Goal: Find specific page/section: Find specific page/section

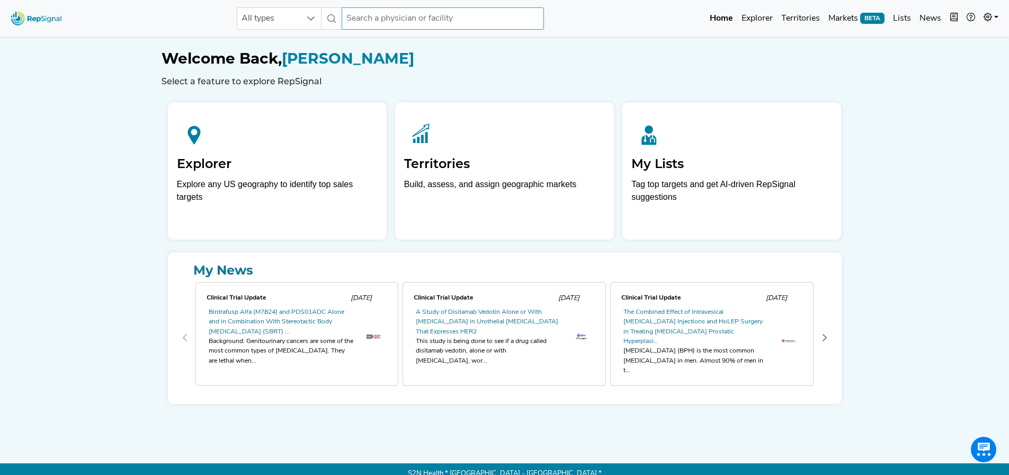
click at [415, 13] on input "text" at bounding box center [443, 18] width 202 height 22
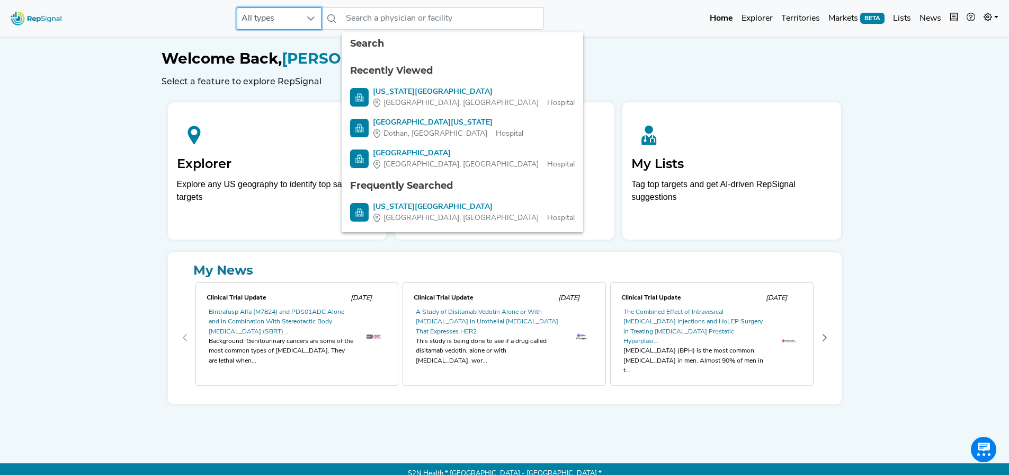
click at [300, 23] on span "All types" at bounding box center [269, 18] width 64 height 21
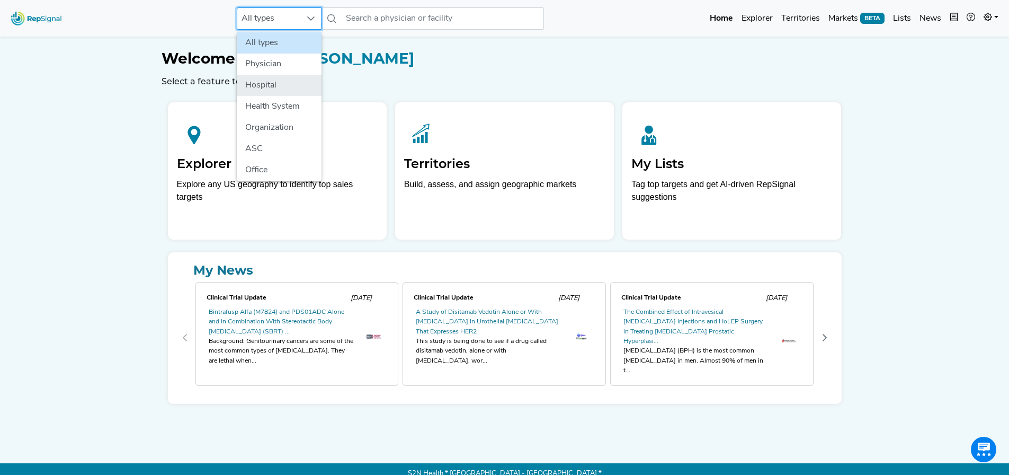
click at [277, 82] on li "Hospital" at bounding box center [279, 85] width 85 height 21
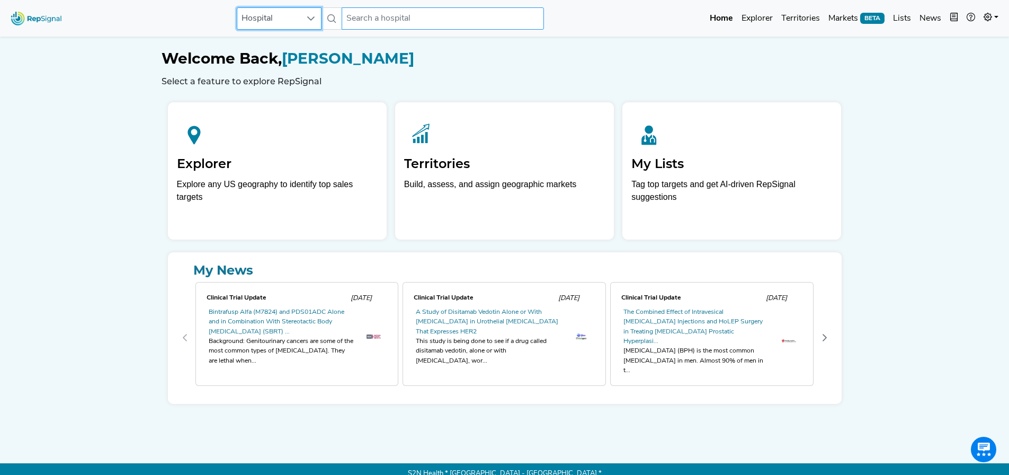
click at [402, 20] on input "text" at bounding box center [443, 18] width 202 height 22
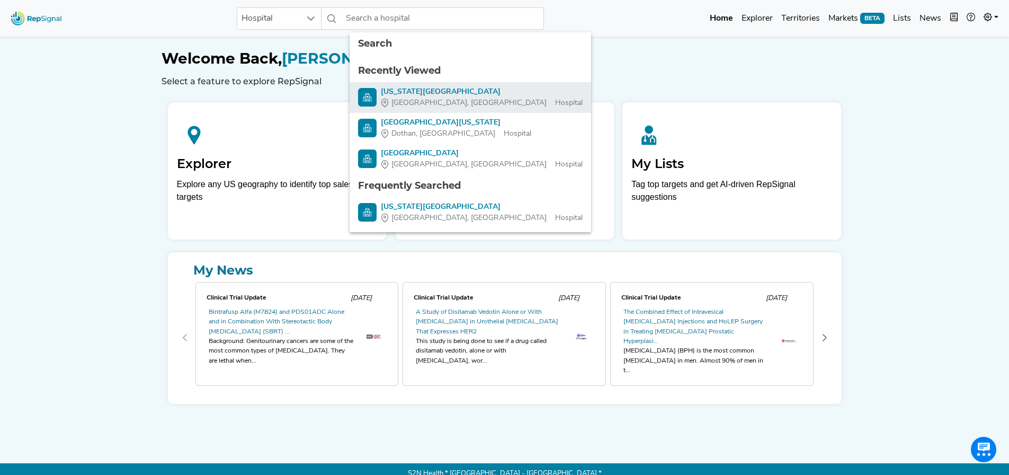
click at [467, 86] on div "[US_STATE][GEOGRAPHIC_DATA]" at bounding box center [482, 91] width 202 height 11
type input "[US_STATE][GEOGRAPHIC_DATA]"
